Goal: Task Accomplishment & Management: Complete application form

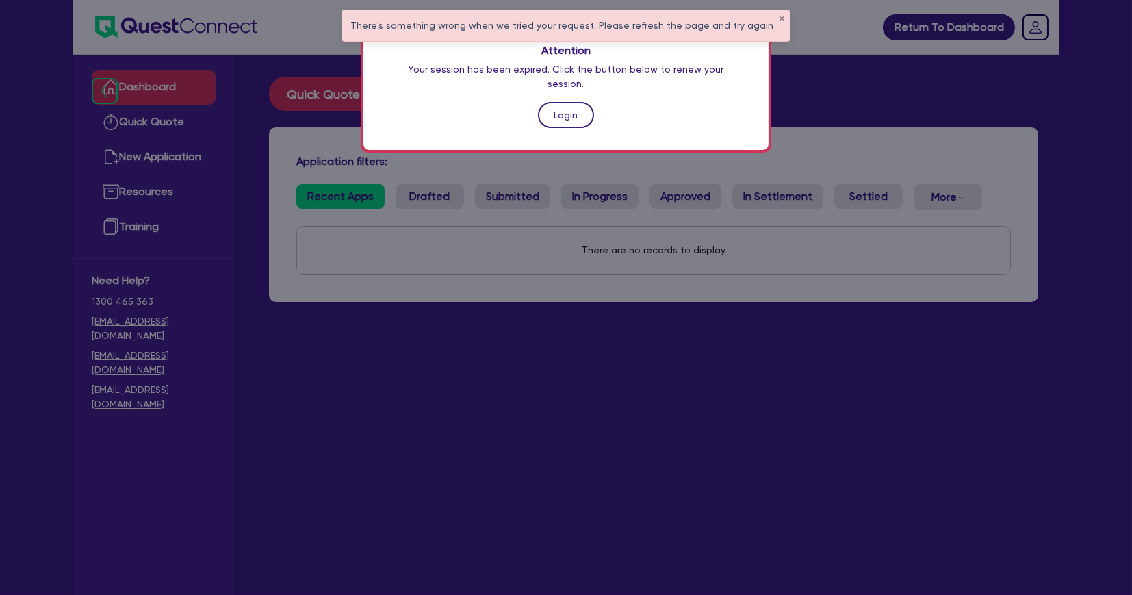
click at [554, 102] on link "Login" at bounding box center [566, 115] width 56 height 26
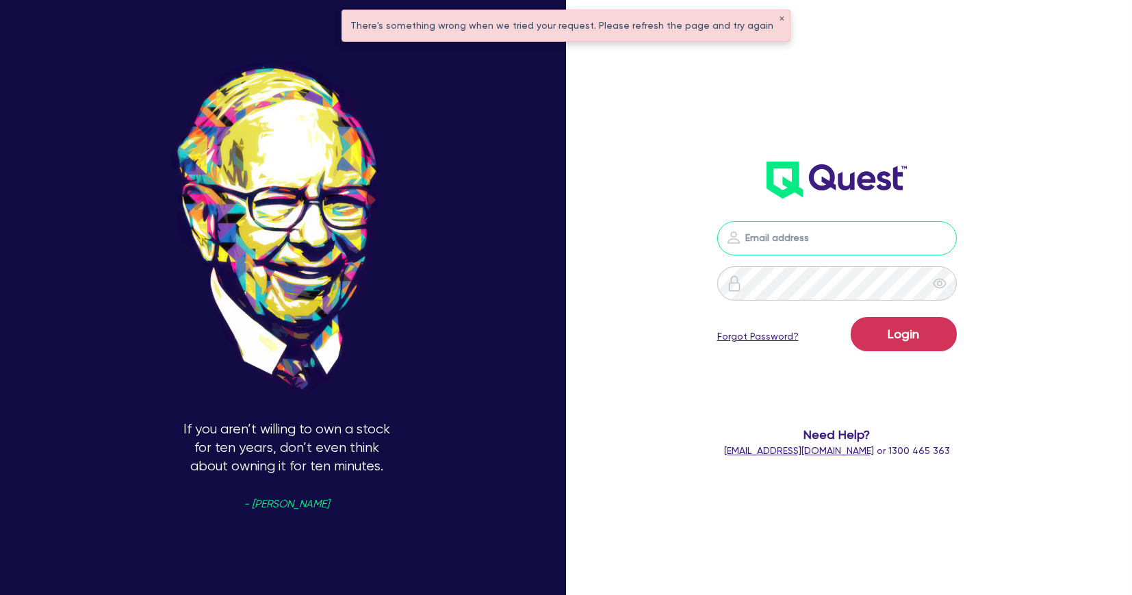
click at [786, 229] on input "email" at bounding box center [836, 238] width 239 height 34
click at [805, 231] on input "email" at bounding box center [836, 238] width 239 height 34
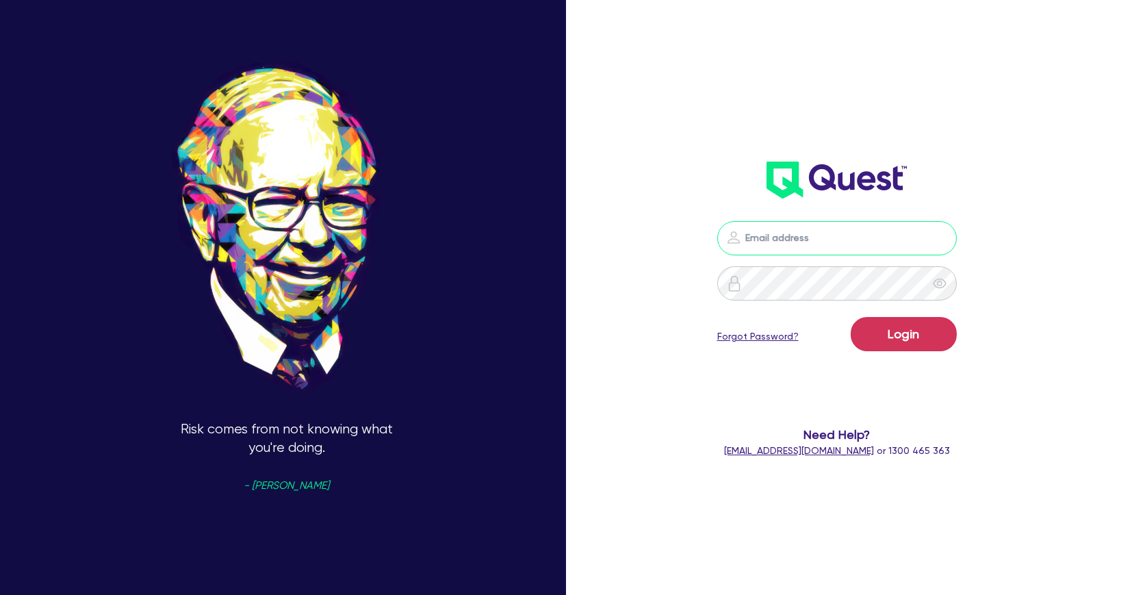
type input "[PERSON_NAME][EMAIL_ADDRESS][PERSON_NAME][DOMAIN_NAME]"
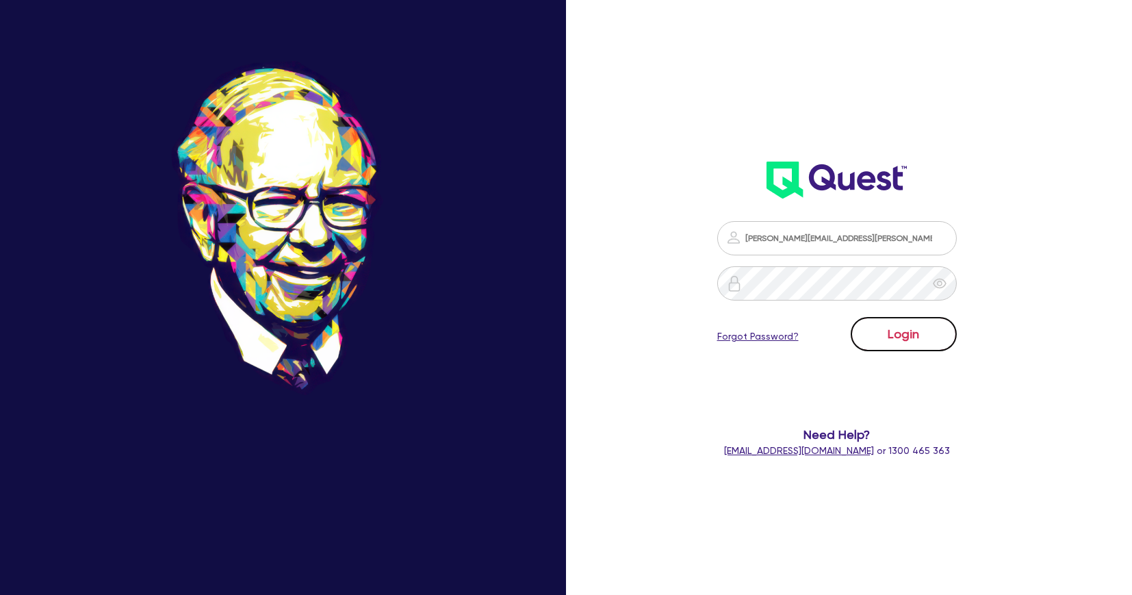
click at [918, 327] on button "Login" at bounding box center [904, 334] width 106 height 34
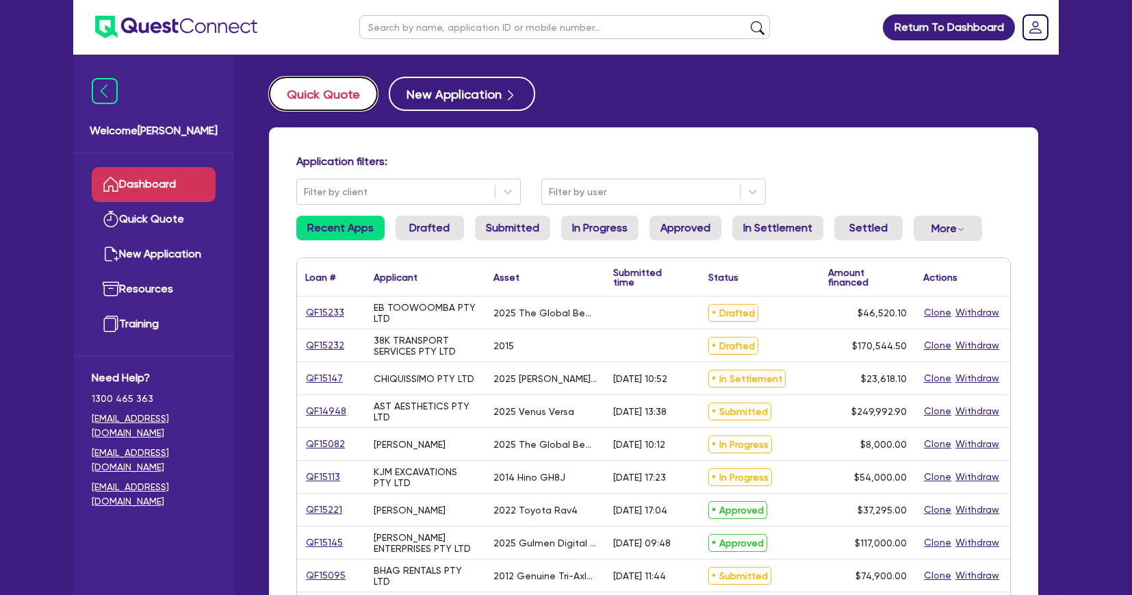
click at [322, 91] on button "Quick Quote" at bounding box center [323, 94] width 109 height 34
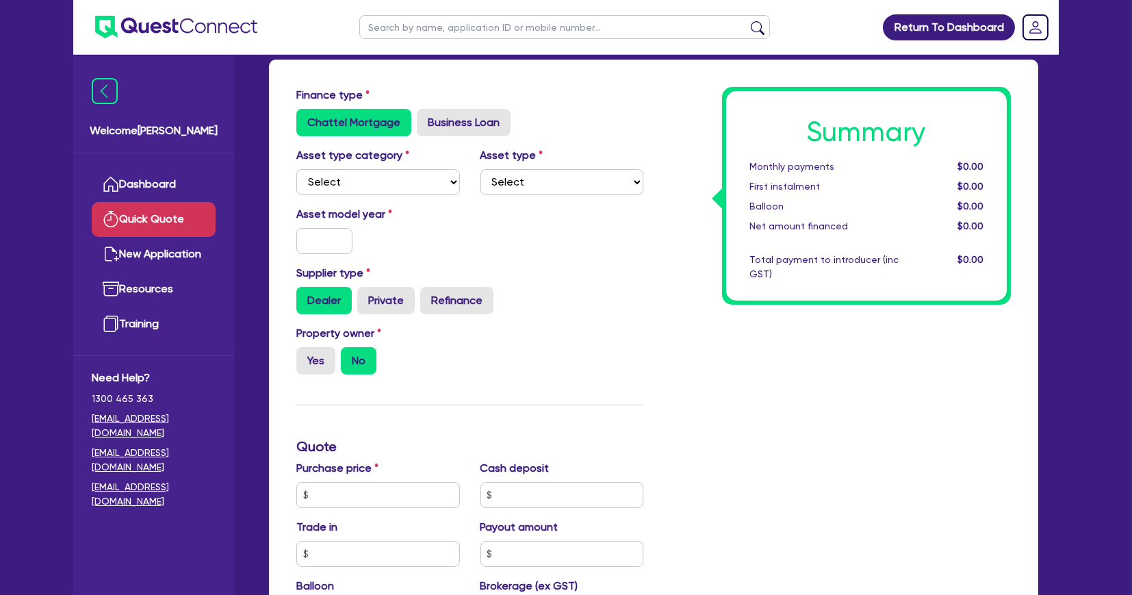
scroll to position [63, 0]
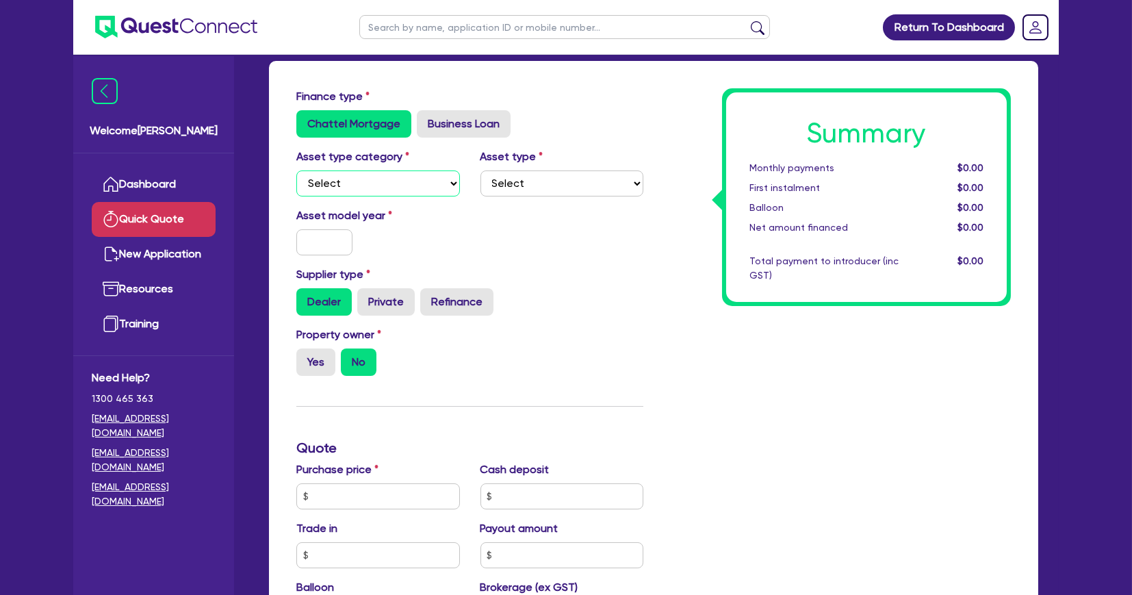
click at [402, 178] on select "Select Cars and light trucks Primary assets Secondary assets Tertiary assets" at bounding box center [378, 183] width 164 height 26
select select "CARS_AND_LIGHT_TRUCKS"
click at [296, 170] on select "Select Cars and light trucks Primary assets Secondary assets Tertiary assets" at bounding box center [378, 183] width 164 height 26
click at [537, 181] on select "Select Passenger vehicles Vans and utes Light trucks up to 4.5 tonne" at bounding box center [562, 183] width 164 height 26
select select "PASSENGER_VEHICLES"
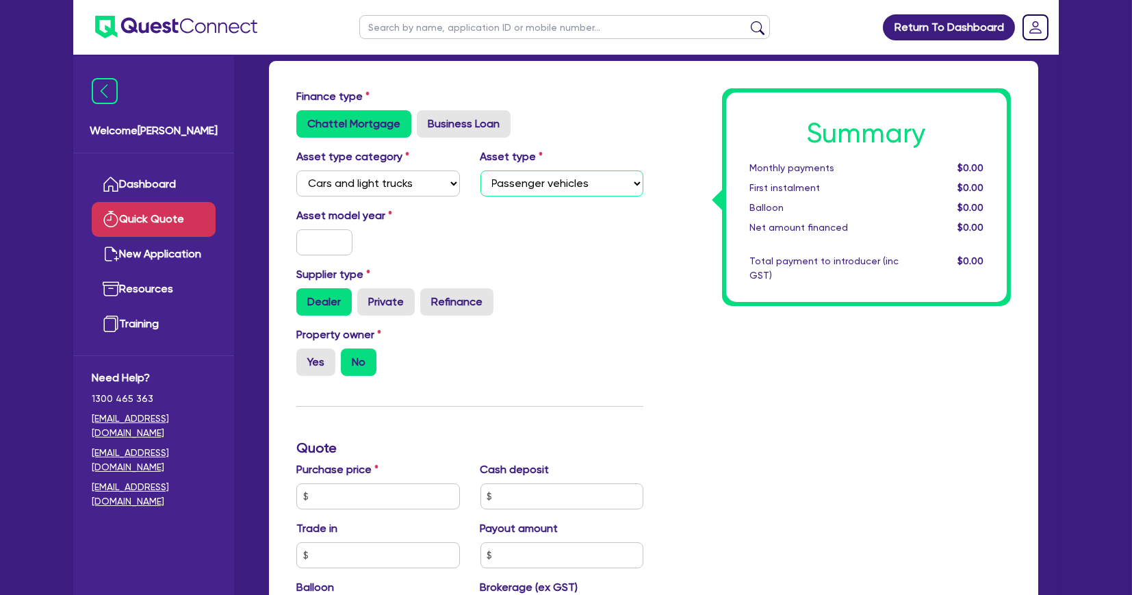
click at [480, 170] on select "Select Passenger vehicles Vans and utes Light trucks up to 4.5 tonne" at bounding box center [562, 183] width 164 height 26
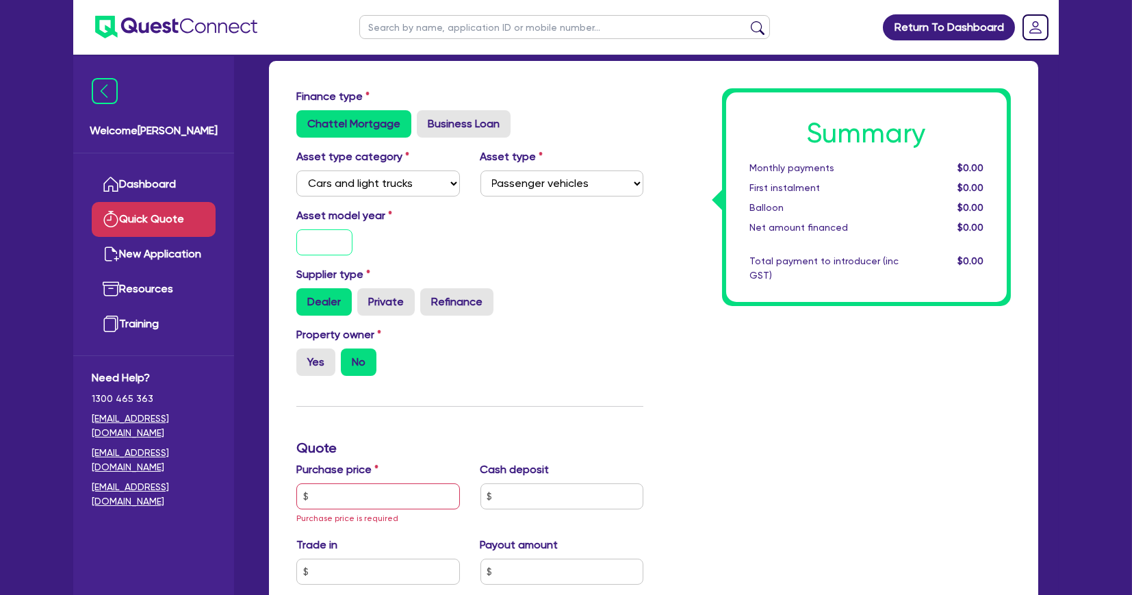
click at [324, 229] on input "text" at bounding box center [324, 242] width 56 height 26
type input "2025"
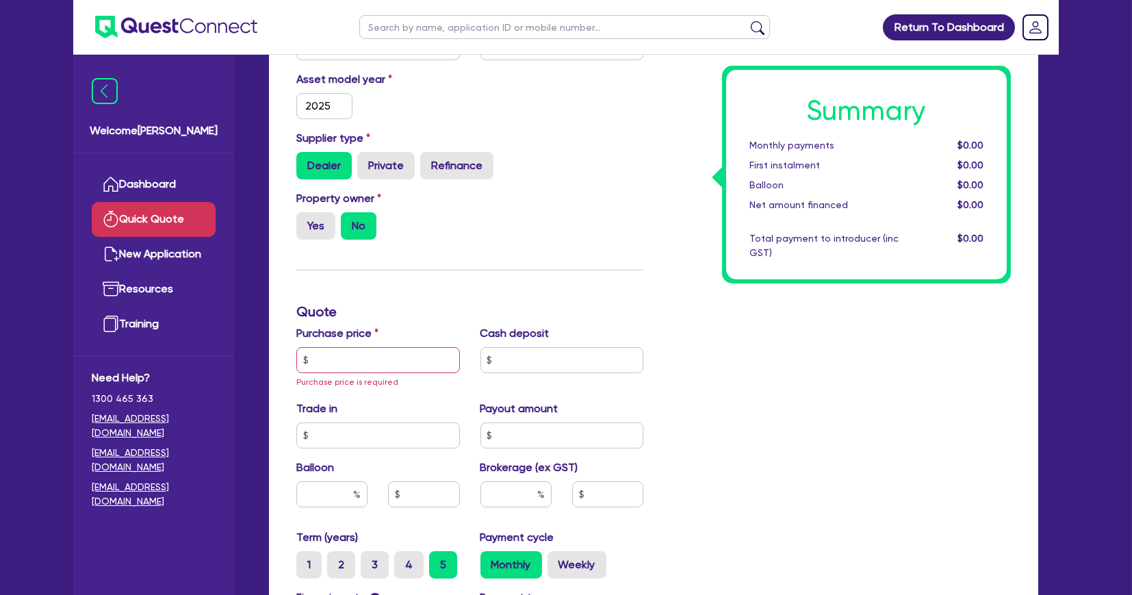
scroll to position [200, 0]
click at [341, 354] on input "text" at bounding box center [378, 359] width 164 height 26
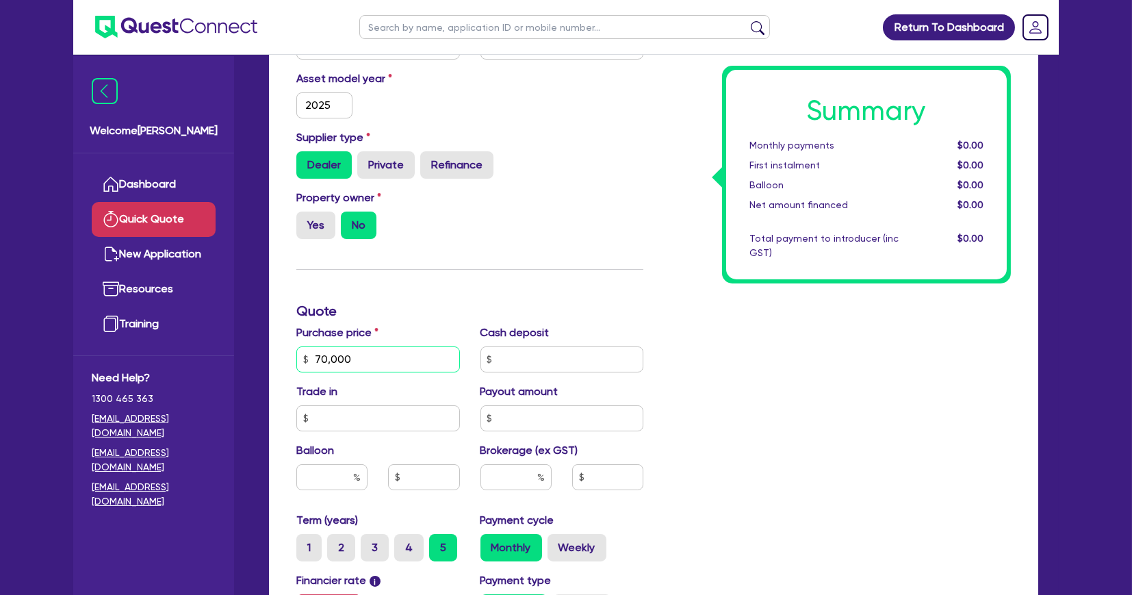
type input "70,000"
type input "6"
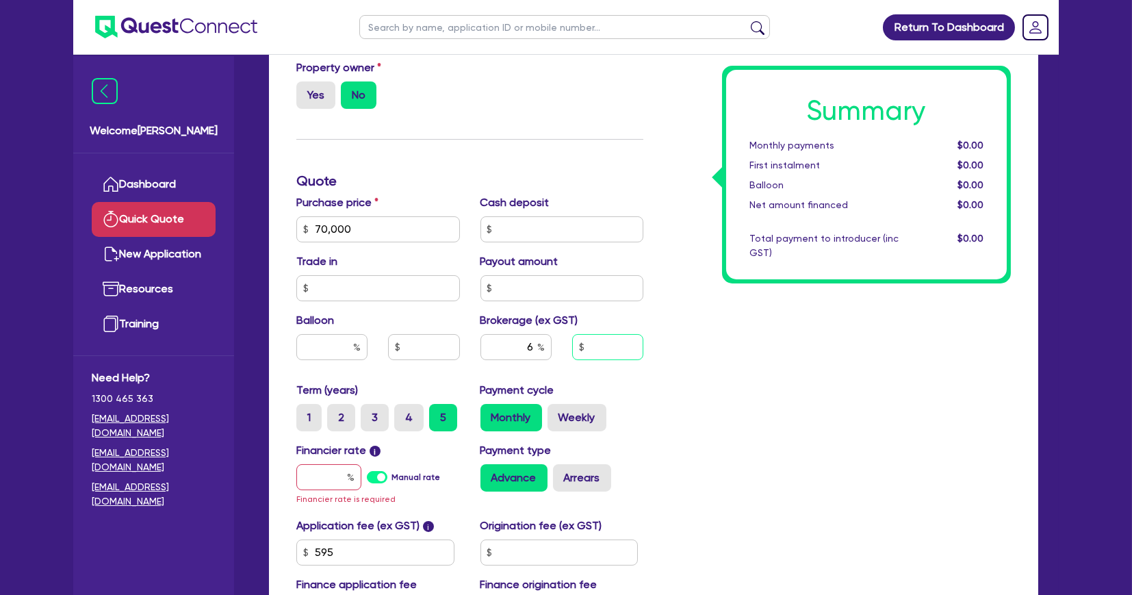
scroll to position [334, 0]
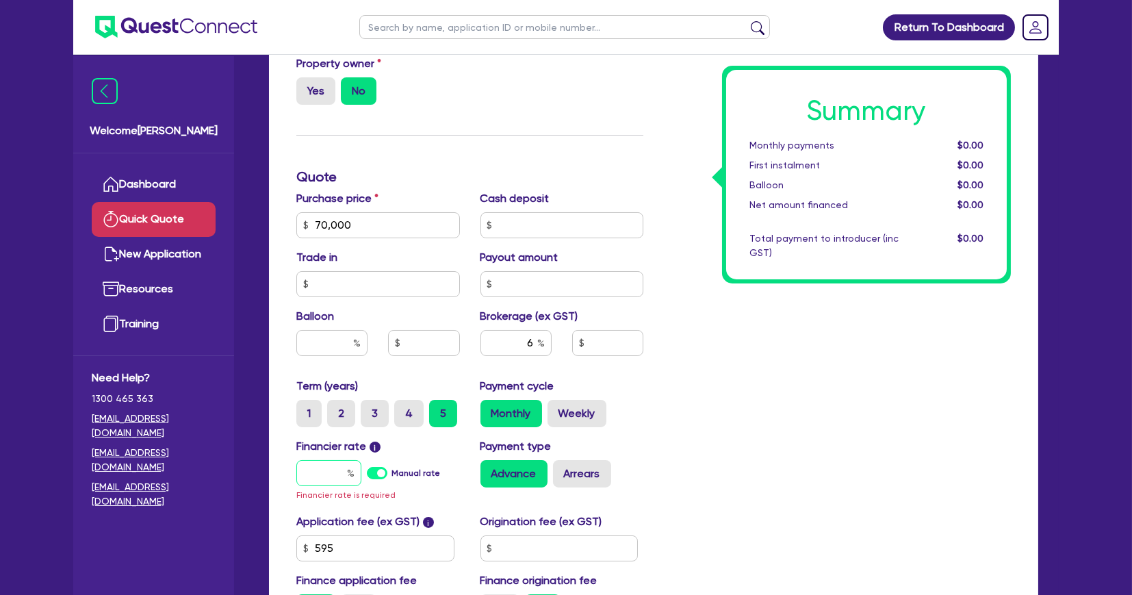
click at [340, 469] on input "text" at bounding box center [328, 473] width 65 height 26
type input "1"
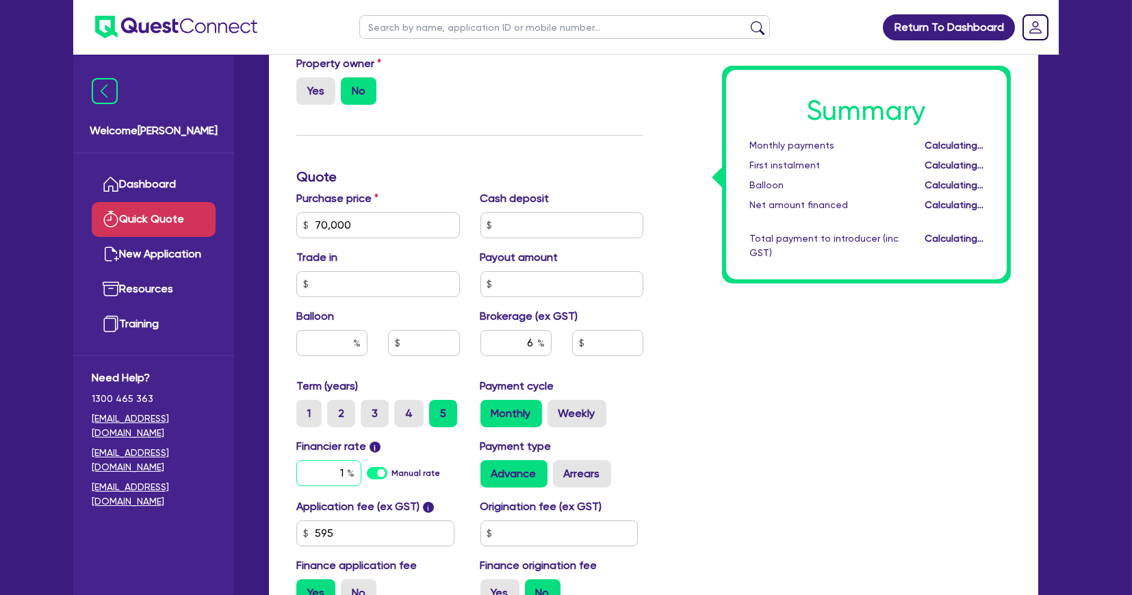
type input "4,239.27"
type input "1.95"
type input "4,239.27"
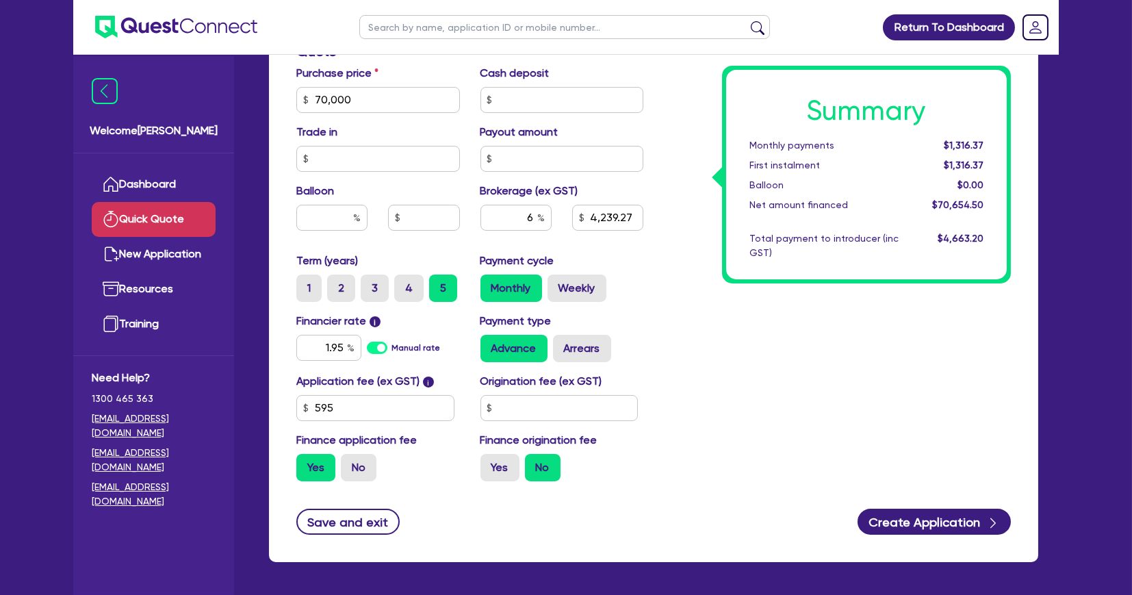
scroll to position [460, 0]
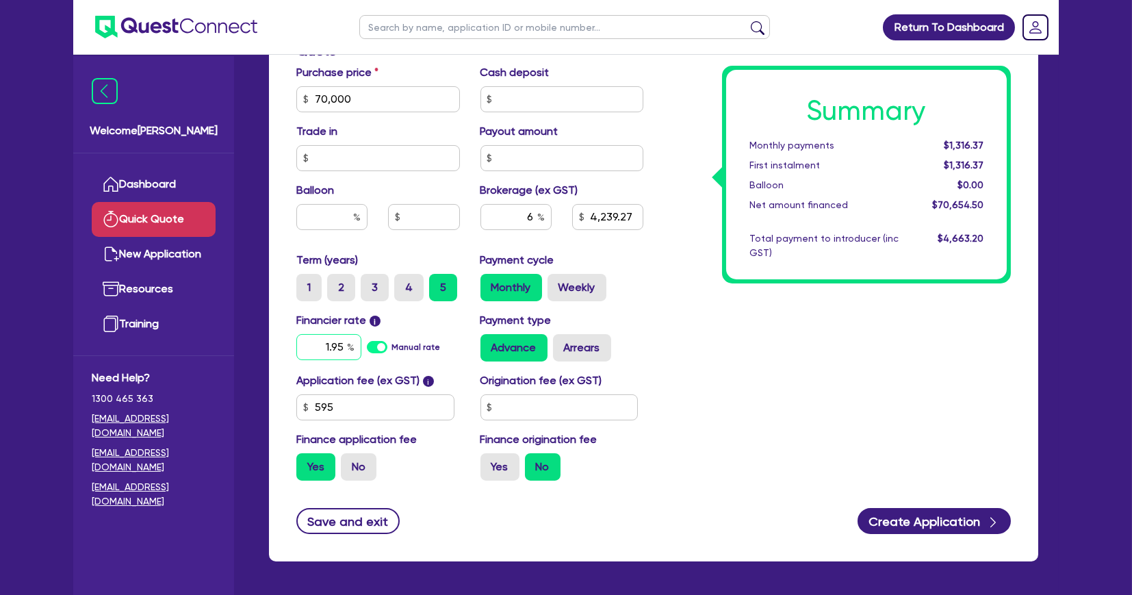
click at [329, 350] on input "1.95" at bounding box center [328, 347] width 65 height 26
type input "17.95"
type input "4,239.27"
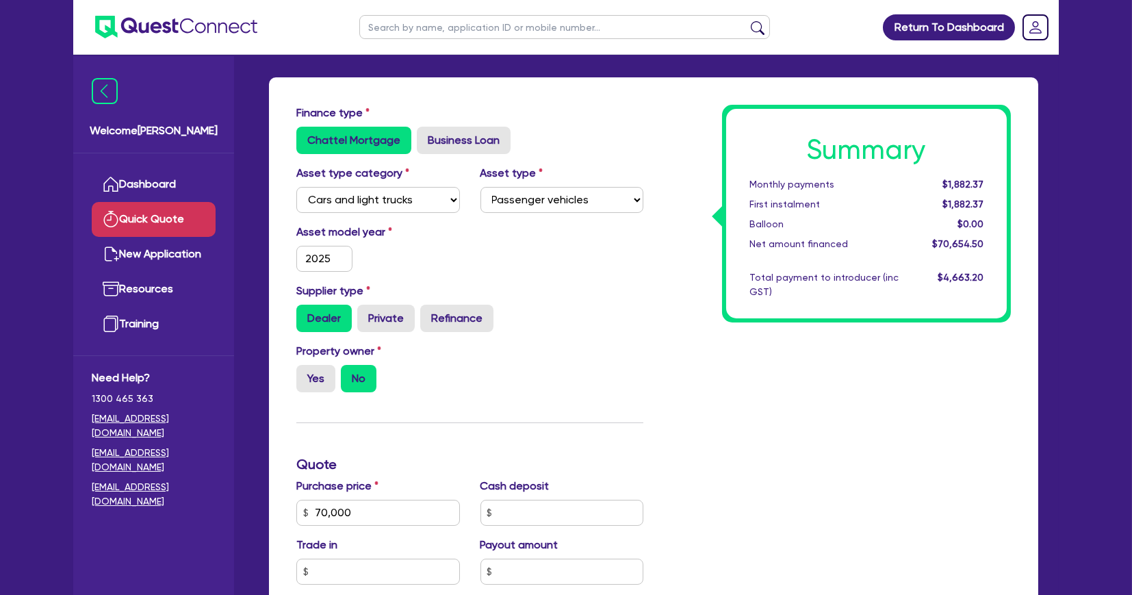
scroll to position [0, 0]
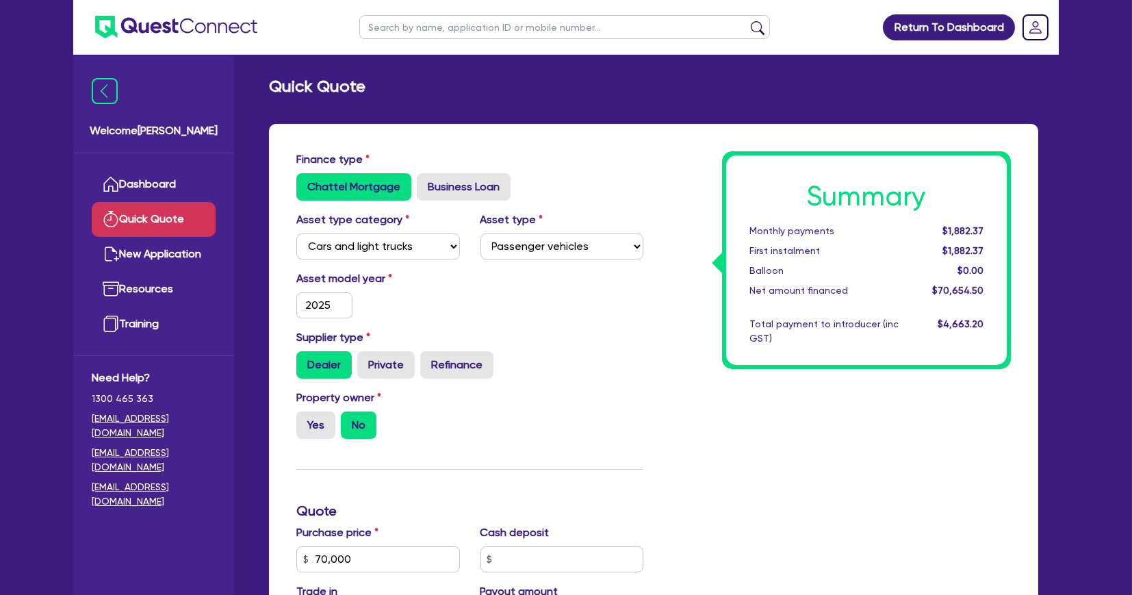
click at [173, 23] on img at bounding box center [176, 27] width 162 height 23
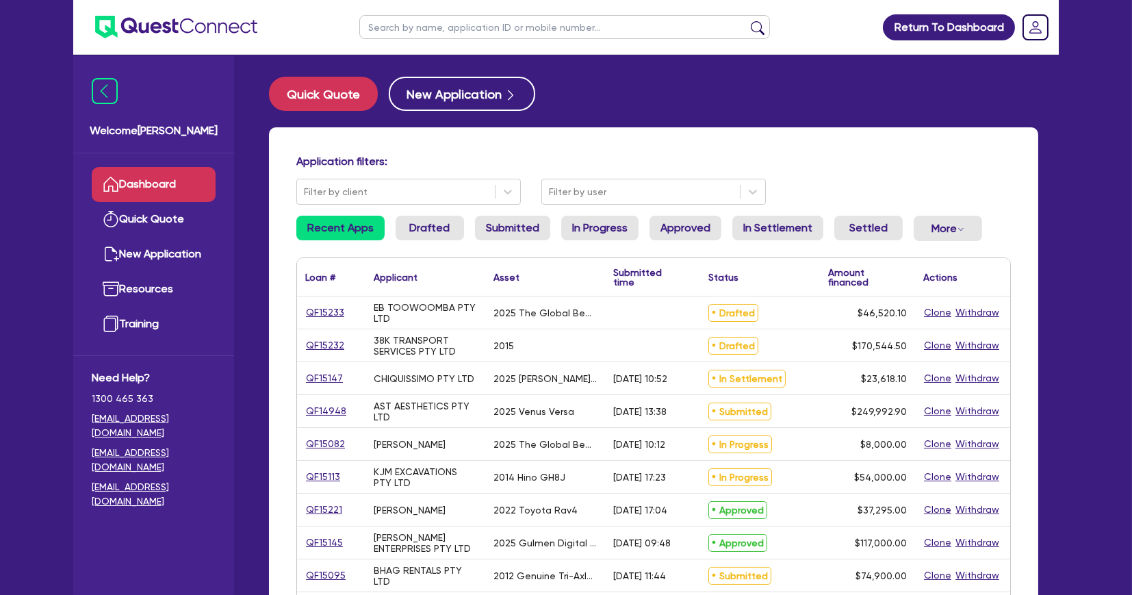
scroll to position [1, 0]
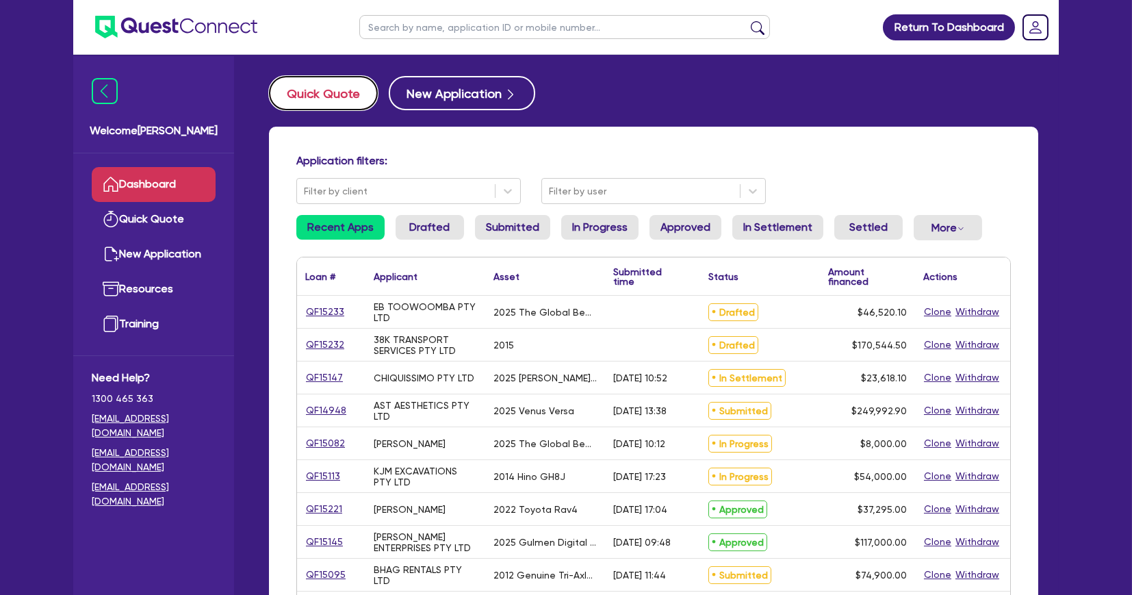
click at [318, 82] on button "Quick Quote" at bounding box center [323, 93] width 109 height 34
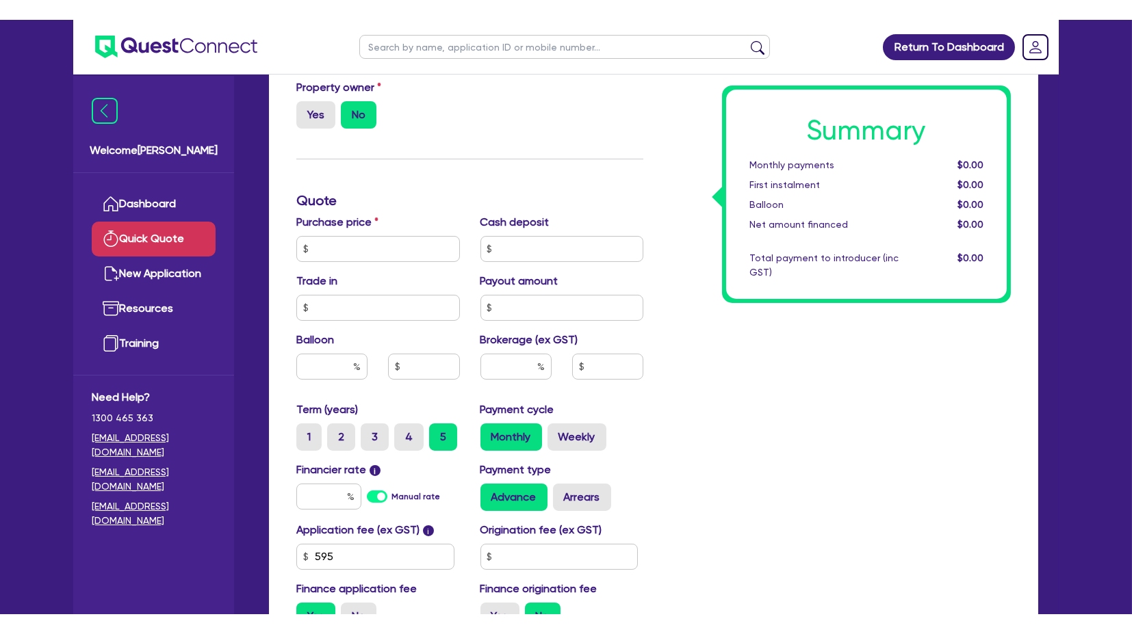
scroll to position [279, 0]
